Goal: Navigation & Orientation: Find specific page/section

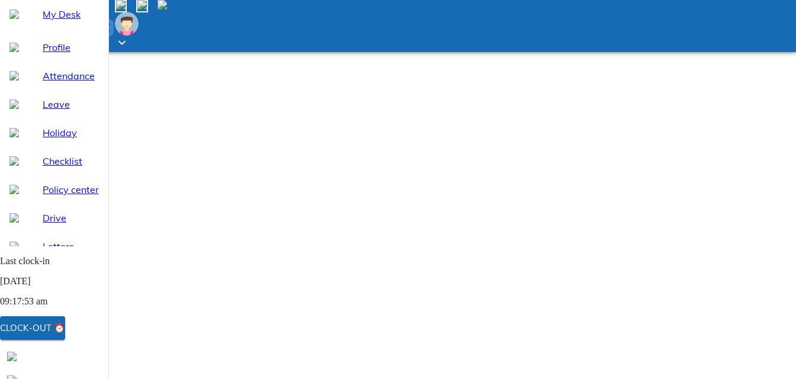
click at [64, 327] on div "Clock-out ⏰" at bounding box center [32, 328] width 65 height 15
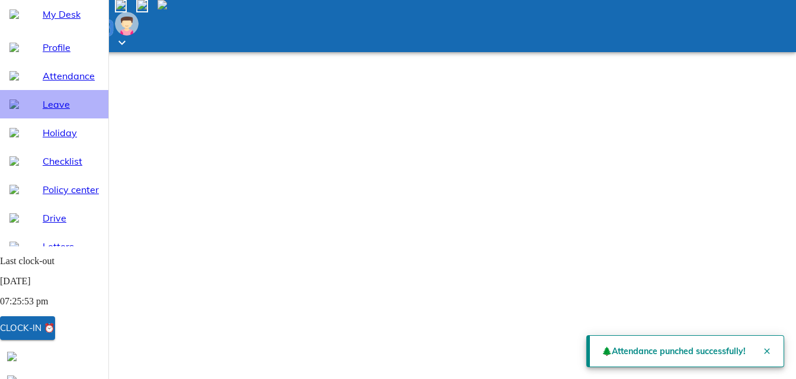
click at [47, 111] on span "Leave" at bounding box center [71, 104] width 56 height 14
select select "9"
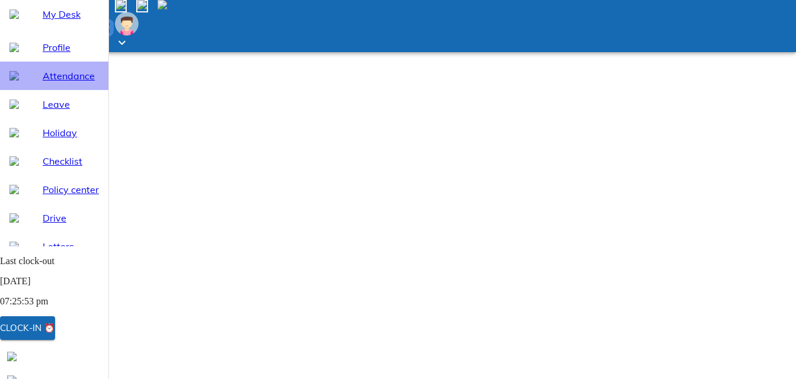
click at [53, 83] on span "Attendance" at bounding box center [71, 76] width 56 height 14
select select "9"
click at [57, 21] on span "My Desk" at bounding box center [71, 14] width 56 height 14
